Goal: Transaction & Acquisition: Book appointment/travel/reservation

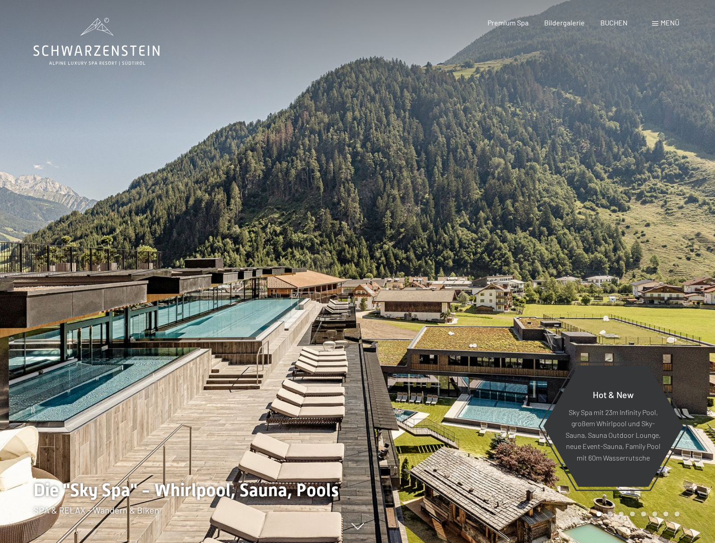
click at [671, 21] on span "Menü" at bounding box center [670, 22] width 19 height 8
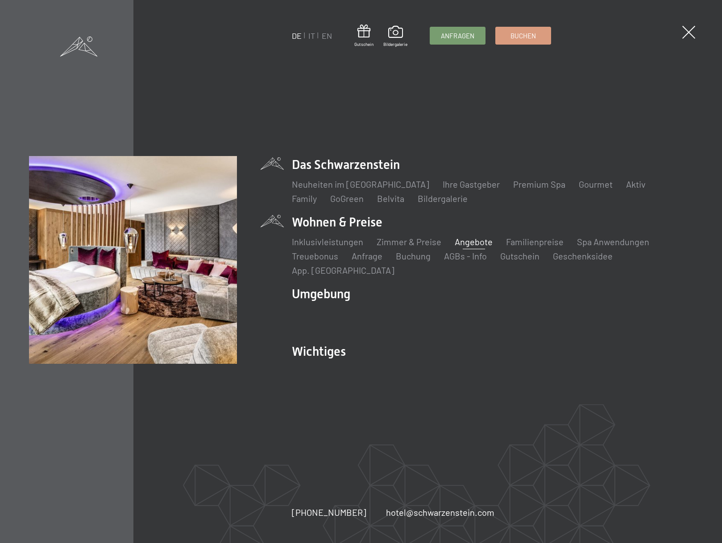
click at [463, 247] on link "Angebote" at bounding box center [474, 241] width 38 height 11
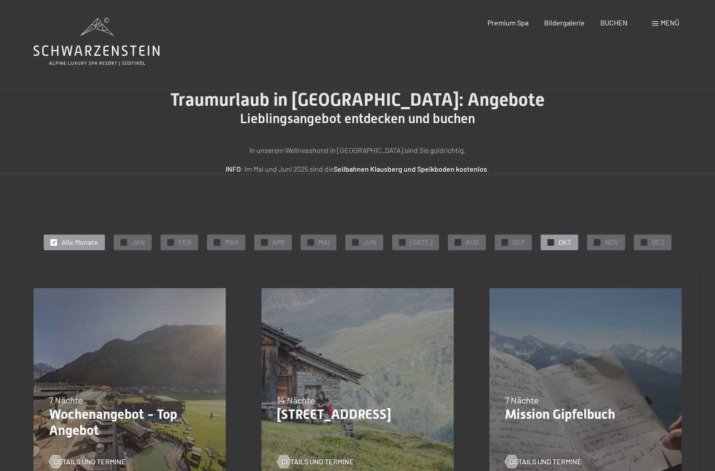
click at [549, 245] on div at bounding box center [550, 242] width 7 height 7
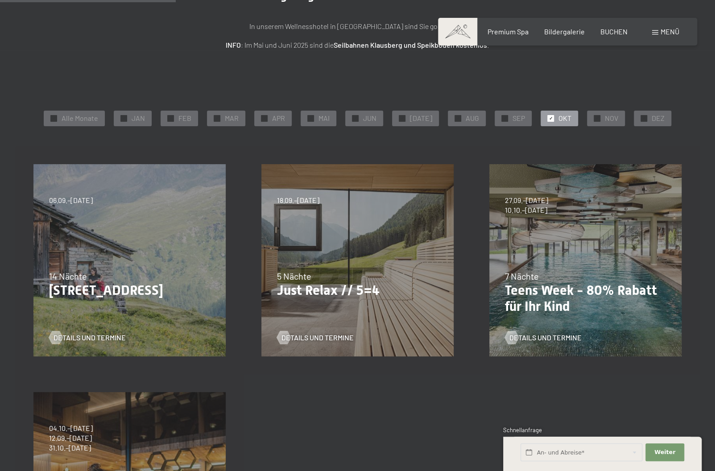
scroll to position [89, 0]
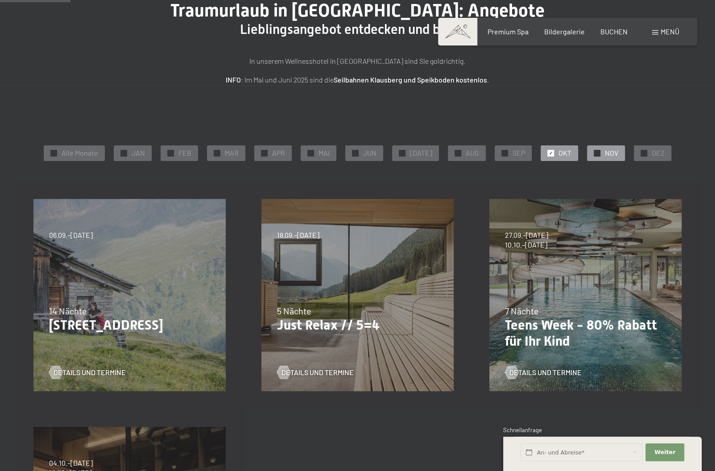
click at [596, 151] on span "✓" at bounding box center [598, 153] width 4 height 6
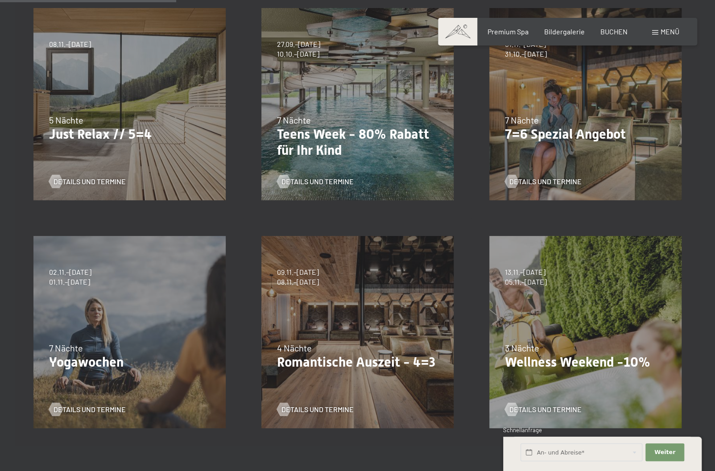
scroll to position [312, 0]
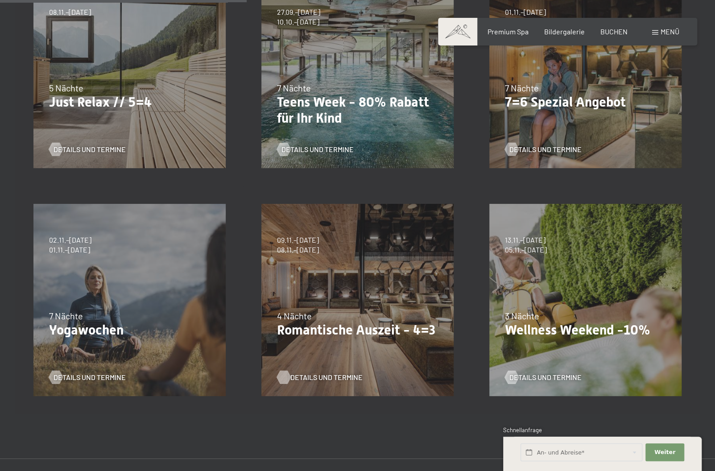
click at [311, 379] on span "Details und Termine" at bounding box center [326, 378] width 72 height 10
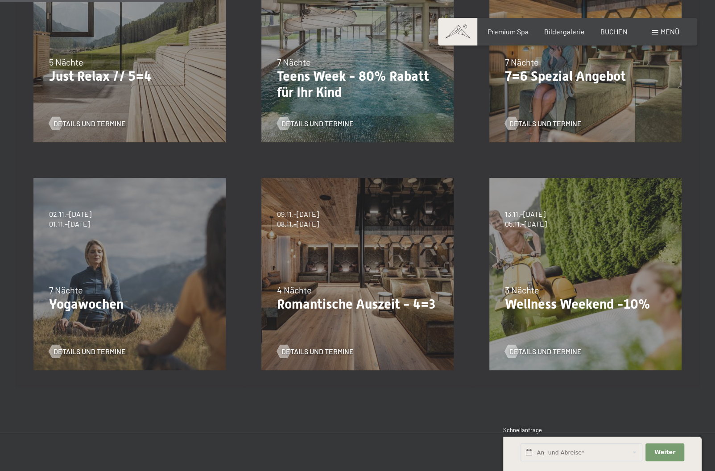
scroll to position [357, 0]
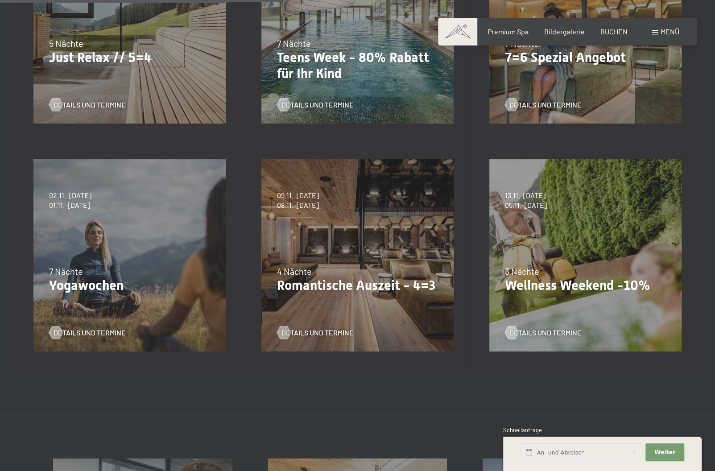
click at [560, 327] on div "Details und Termine" at bounding box center [582, 326] width 154 height 23
click at [536, 332] on span "Details und Termine" at bounding box center [554, 333] width 72 height 10
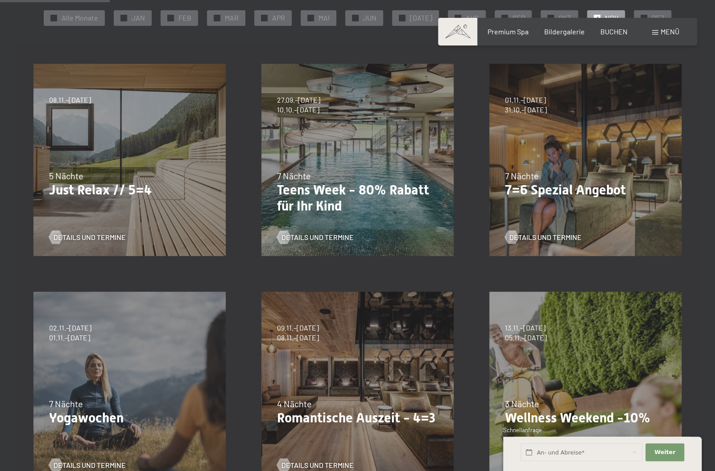
scroll to position [312, 0]
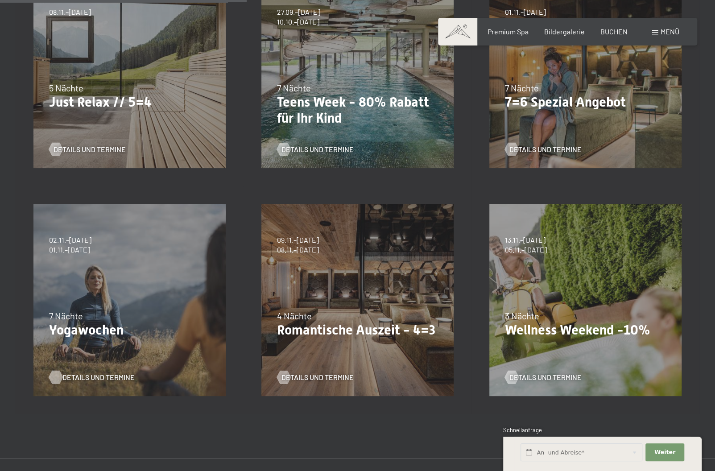
click at [89, 375] on span "Details und Termine" at bounding box center [98, 378] width 72 height 10
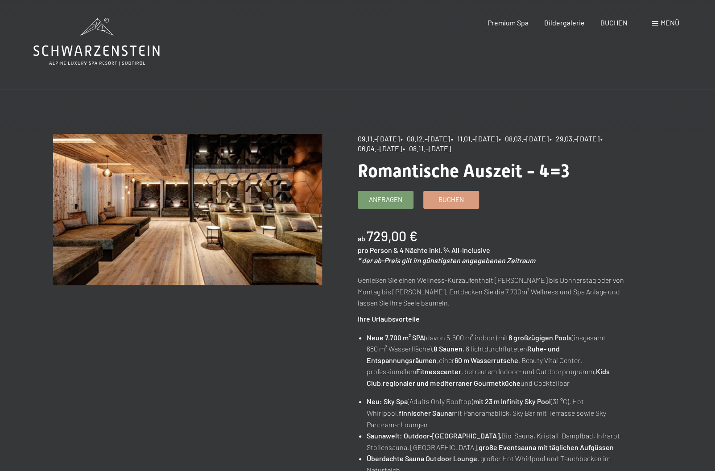
click at [372, 286] on p "Genießen Sie einen Wellness-Kurzaufenthalt von Sonntag bis Donnerstag oder von …" at bounding box center [492, 291] width 269 height 34
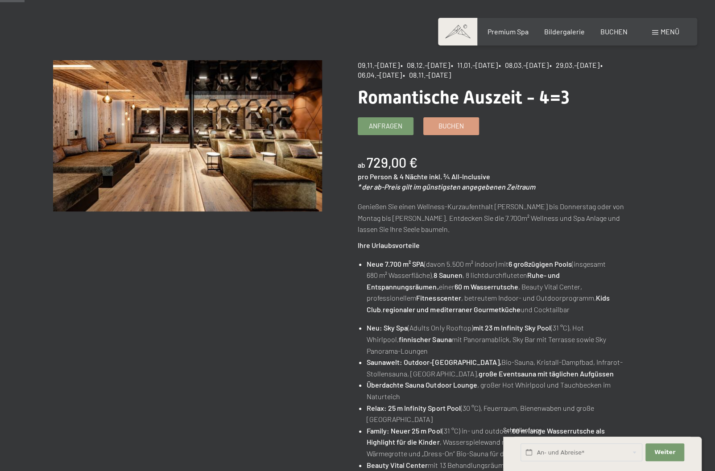
scroll to position [89, 0]
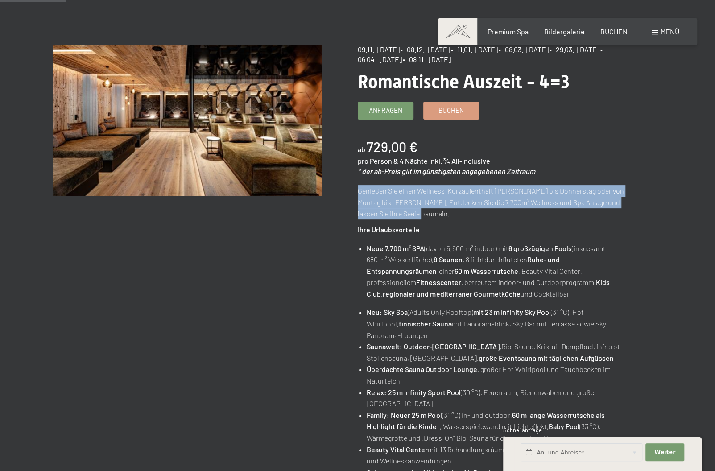
drag, startPoint x: 358, startPoint y: 191, endPoint x: 417, endPoint y: 210, distance: 62.1
click at [417, 210] on p "Genießen Sie einen Wellness-Kurzaufenthalt von Sonntag bis Donnerstag oder von …" at bounding box center [492, 202] width 269 height 34
copy p "Genießen Sie einen Wellness-Kurzaufenthalt von Sonntag bis Donnerstag oder von …"
click at [261, 265] on div "Angebot wechseln (10 / 16) 09.11.–05.12.2025 • 08.12.–19.12.2025 • 11.01.–23.01…" at bounding box center [357, 404] width 609 height 719
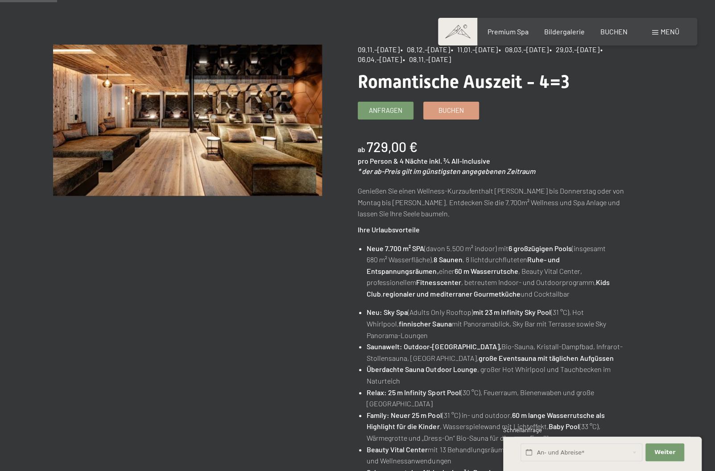
scroll to position [45, 0]
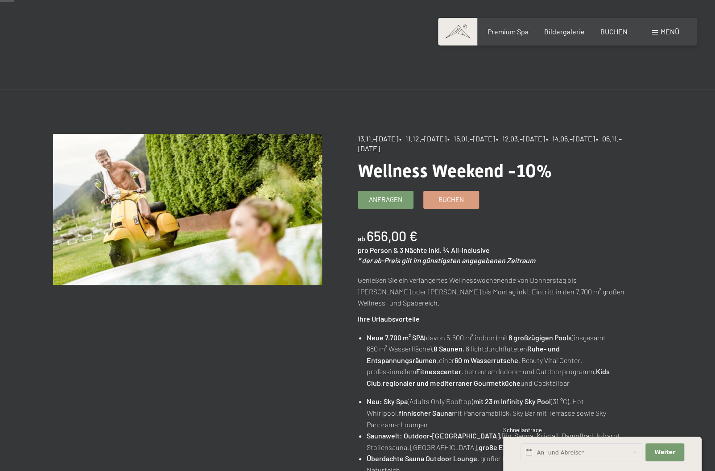
scroll to position [45, 0]
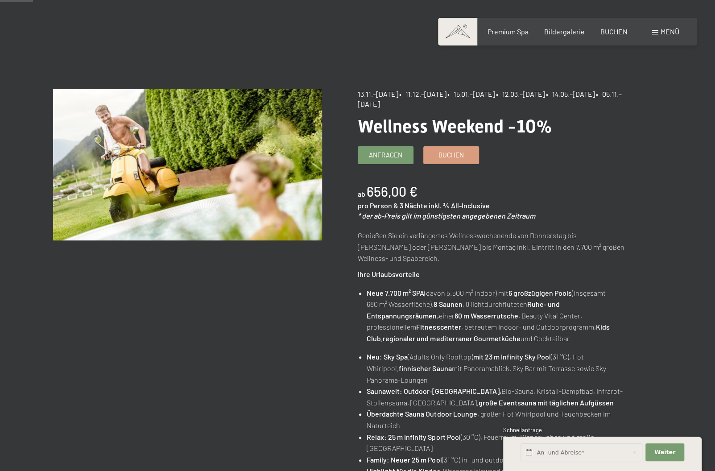
click at [424, 251] on p "Genießen Sie ein verlängertes Wellnesswochenende von Donnerstag bis Sonntag ode…" at bounding box center [492, 247] width 269 height 34
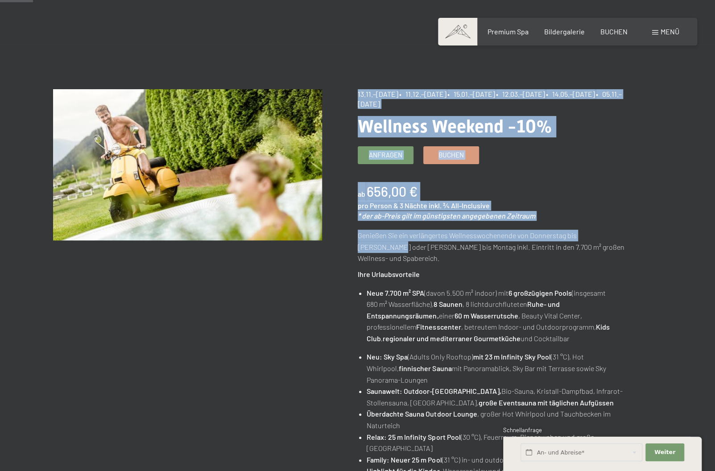
drag, startPoint x: 357, startPoint y: 236, endPoint x: 620, endPoint y: 241, distance: 263.3
click at [620, 241] on div "Angebot wechseln (11 / 16) 13.11.–01.12.2025 • 11.12.–22.12.2025 • 15.01.–26.01…" at bounding box center [357, 448] width 609 height 719
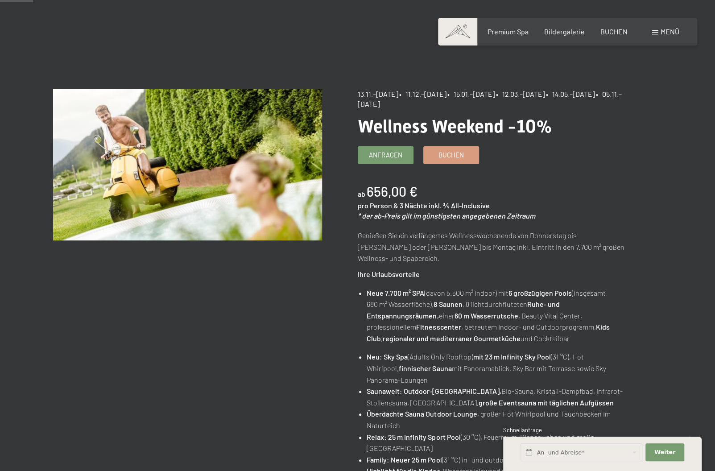
click at [612, 251] on p "Genießen Sie ein verlängertes Wellnesswochenende von Donnerstag bis Sonntag ode…" at bounding box center [492, 247] width 269 height 34
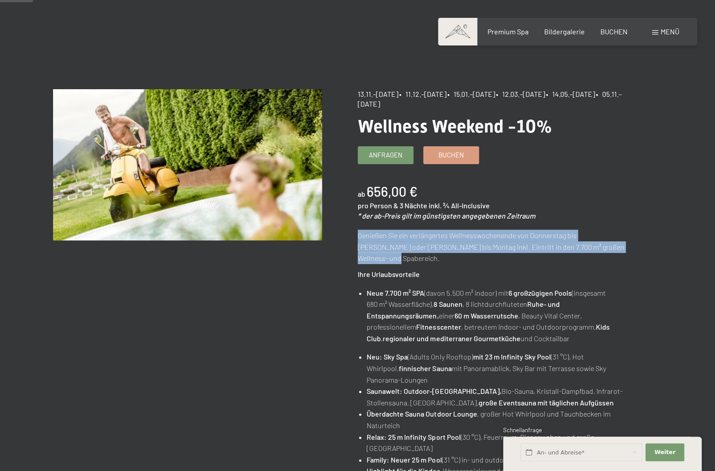
drag, startPoint x: 608, startPoint y: 245, endPoint x: 358, endPoint y: 235, distance: 250.1
click at [358, 235] on p "Genießen Sie ein verlängertes Wellnesswochenende von Donnerstag bis Sonntag ode…" at bounding box center [492, 247] width 269 height 34
copy p "Genießen Sie ein verlängertes Wellnesswochenende von Donnerstag bis Sonntag ode…"
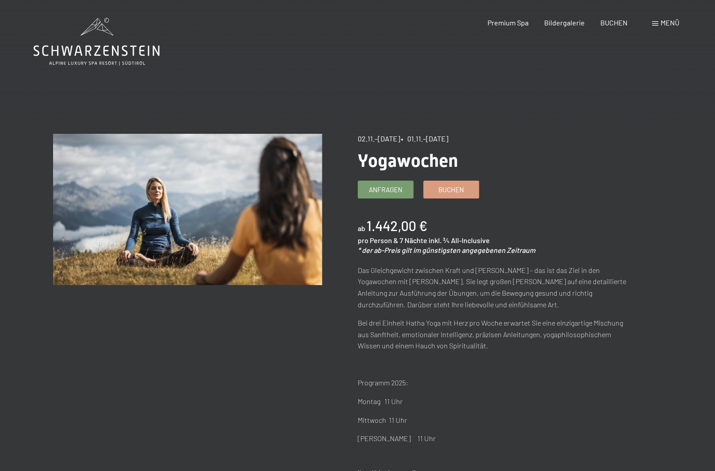
click at [381, 294] on p "Das Gleichgewicht zwischen Kraft und [PERSON_NAME] – das ist das Ziel in den Yo…" at bounding box center [492, 288] width 269 height 46
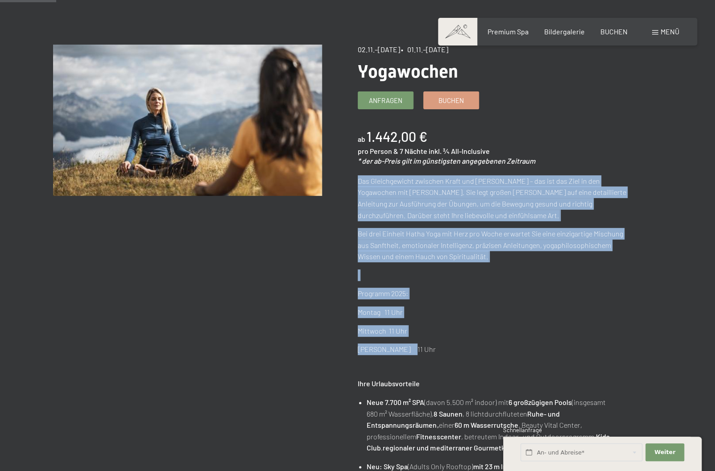
drag, startPoint x: 390, startPoint y: 330, endPoint x: 357, endPoint y: 182, distance: 151.7
click at [358, 182] on div "Das Gleichgewicht zwischen Kraft und [PERSON_NAME] – das ist das Ziel in den Yo…" at bounding box center [492, 274] width 269 height 199
copy div "Das Gleichgewicht zwischen Kraft und [PERSON_NAME] – das ist das Ziel in den Yo…"
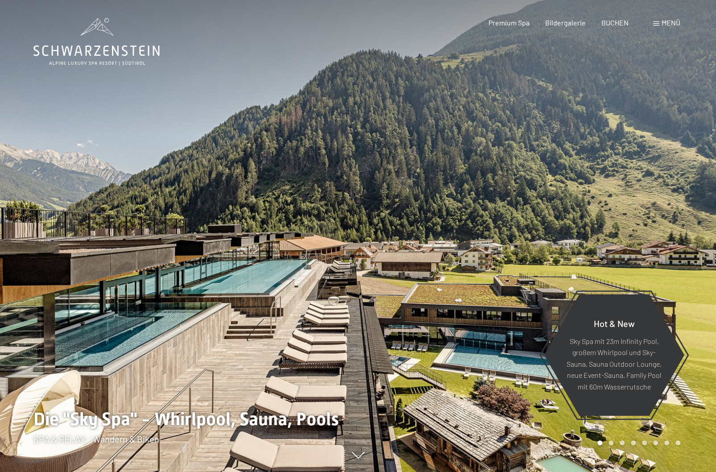
click at [668, 26] on span "Menü" at bounding box center [671, 22] width 19 height 8
